Goal: Task Accomplishment & Management: Use online tool/utility

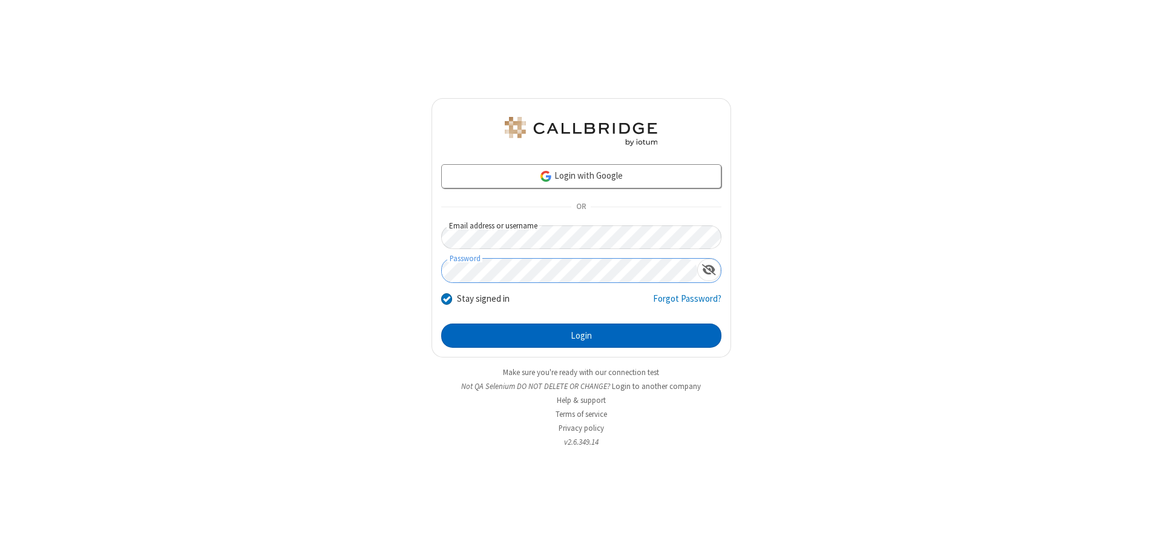
click at [581, 335] on button "Login" at bounding box center [581, 335] width 280 height 24
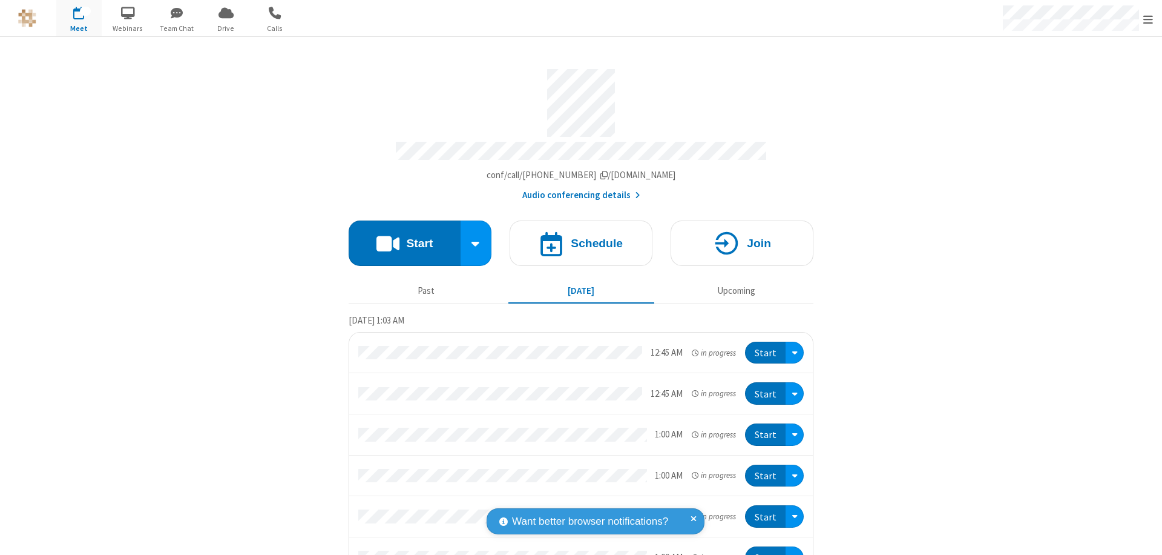
click at [400, 237] on button "Start" at bounding box center [405, 242] width 112 height 45
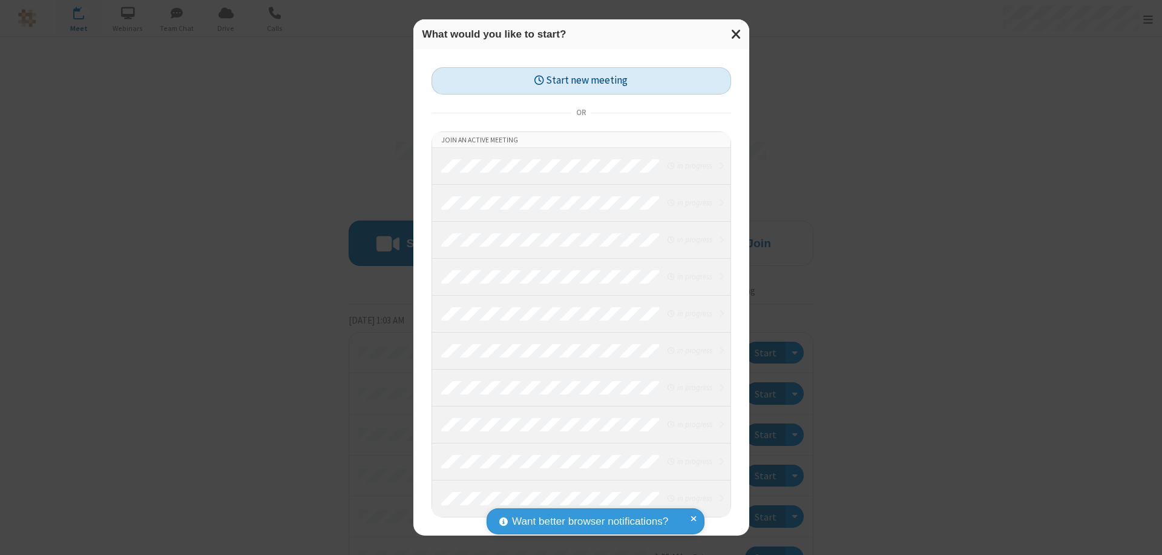
click at [581, 81] on button "Start new meeting" at bounding box center [582, 80] width 300 height 27
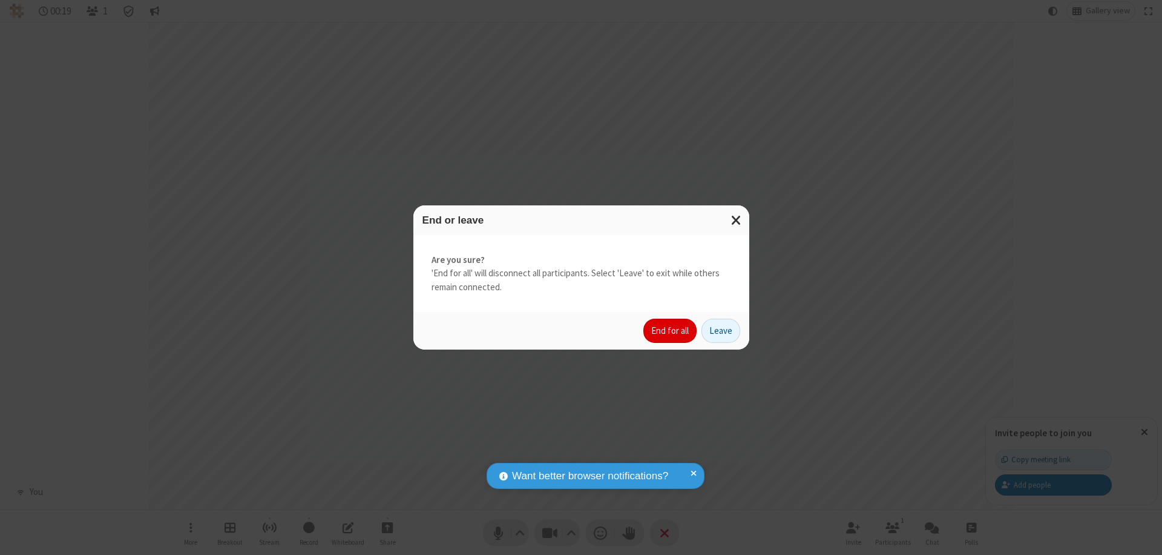
click at [671, 331] on button "End for all" at bounding box center [670, 330] width 53 height 24
